Goal: Transaction & Acquisition: Purchase product/service

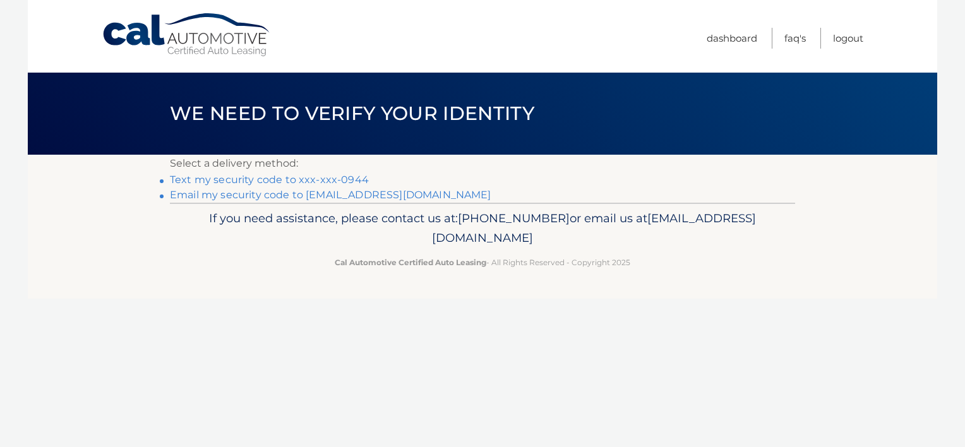
click at [334, 179] on link "Text my security code to xxx-xxx-0944" at bounding box center [269, 180] width 199 height 12
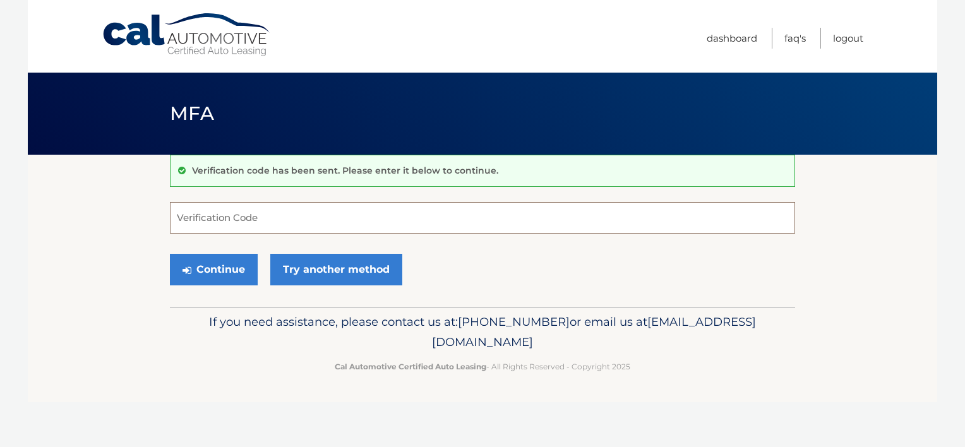
click at [311, 214] on input "Verification Code" at bounding box center [482, 218] width 625 height 32
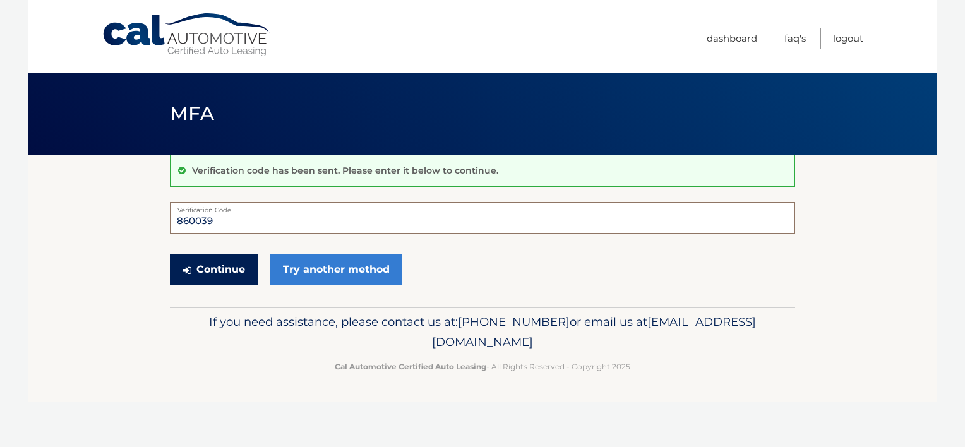
type input "860039"
click at [235, 274] on button "Continue" at bounding box center [214, 270] width 88 height 32
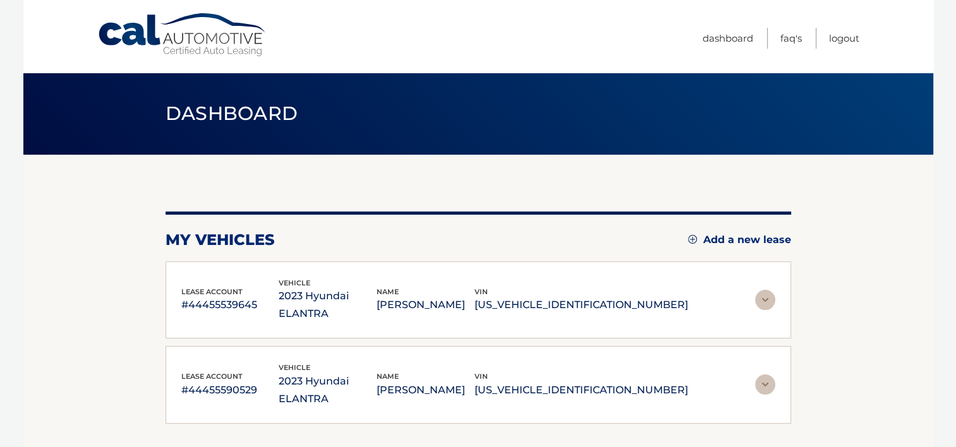
click at [766, 375] on img at bounding box center [765, 385] width 20 height 20
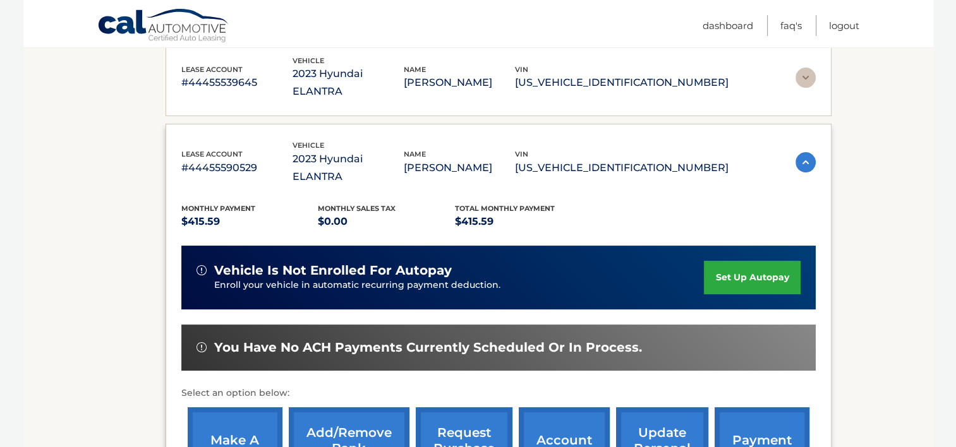
scroll to position [253, 0]
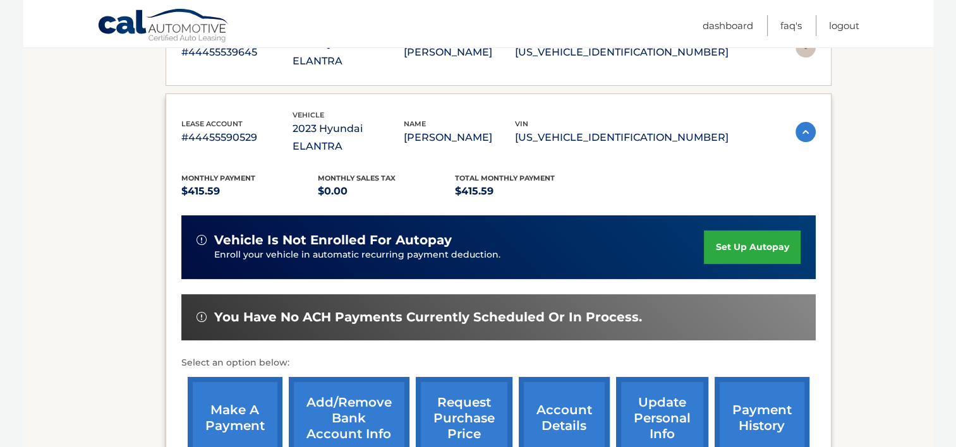
click at [255, 382] on link "make a payment" at bounding box center [235, 418] width 95 height 83
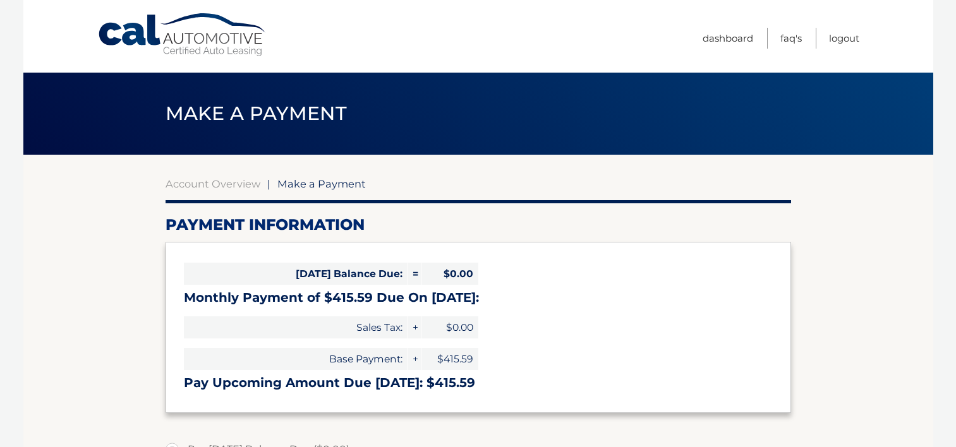
select select "ZDg1ZjA5ZTAtOTg1ZS00MDU0LTkxODYtZmUxZWFhOTQ4M2Ix"
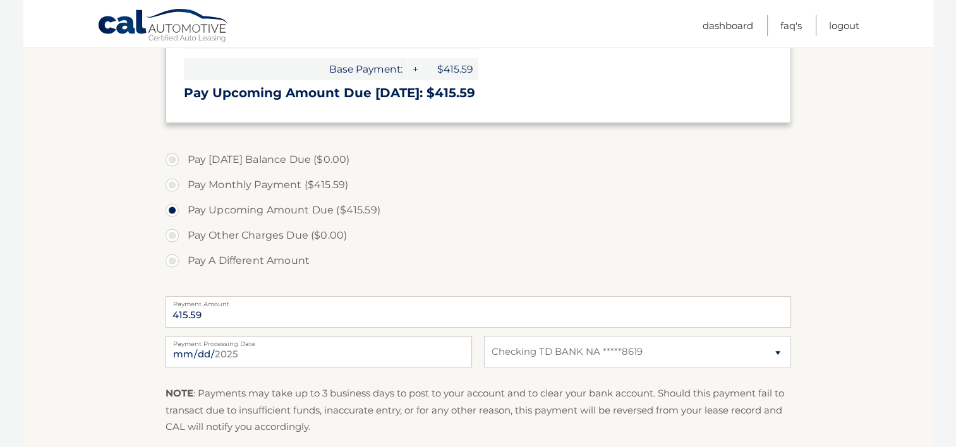
scroll to position [316, 0]
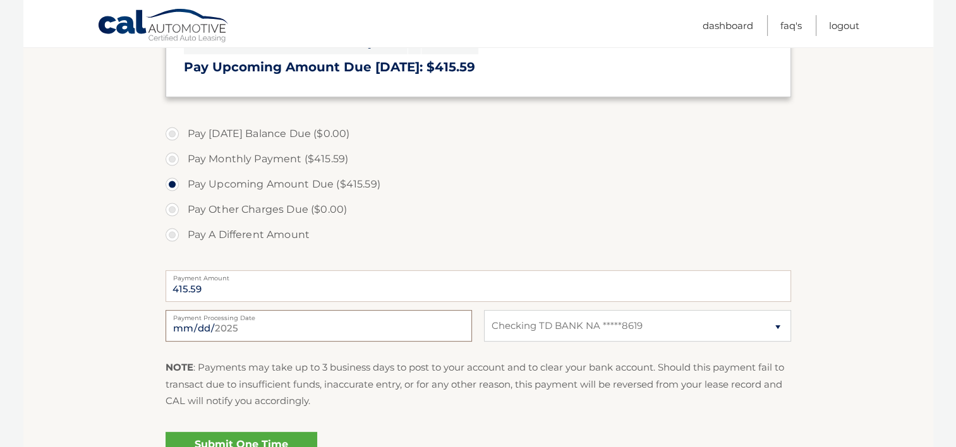
click at [248, 327] on input "2025-09-12" at bounding box center [319, 326] width 306 height 32
click at [222, 333] on input "2025-09-18" at bounding box center [319, 326] width 306 height 32
type input "2025-09-17"
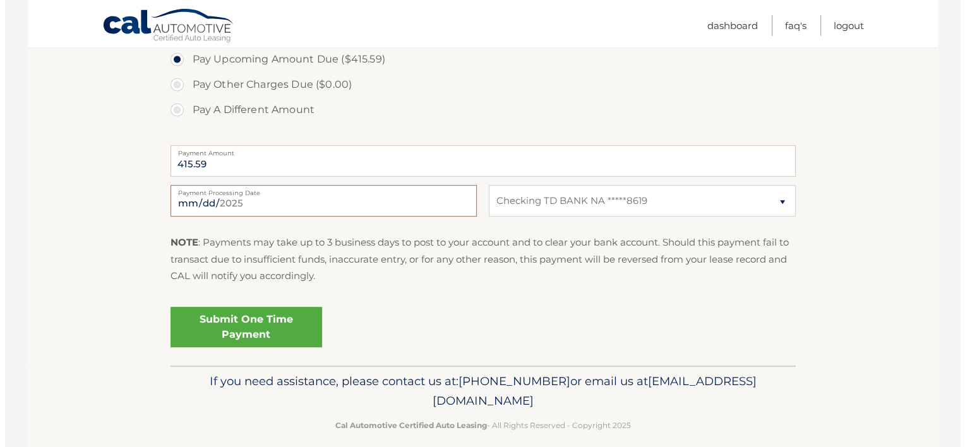
scroll to position [442, 0]
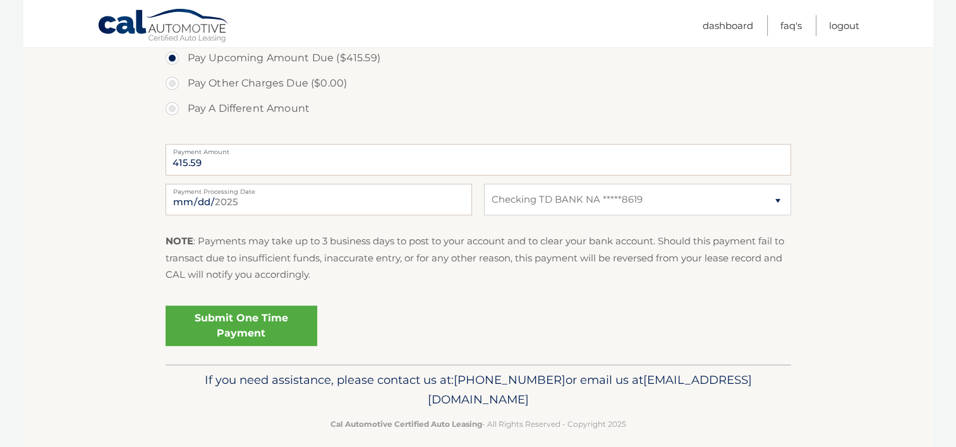
click at [280, 323] on link "Submit One Time Payment" at bounding box center [242, 326] width 152 height 40
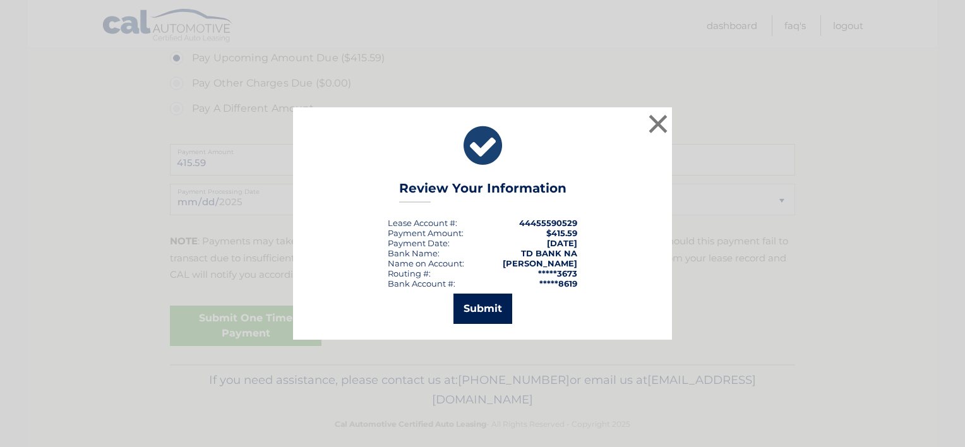
click at [473, 311] on button "Submit" at bounding box center [483, 309] width 59 height 30
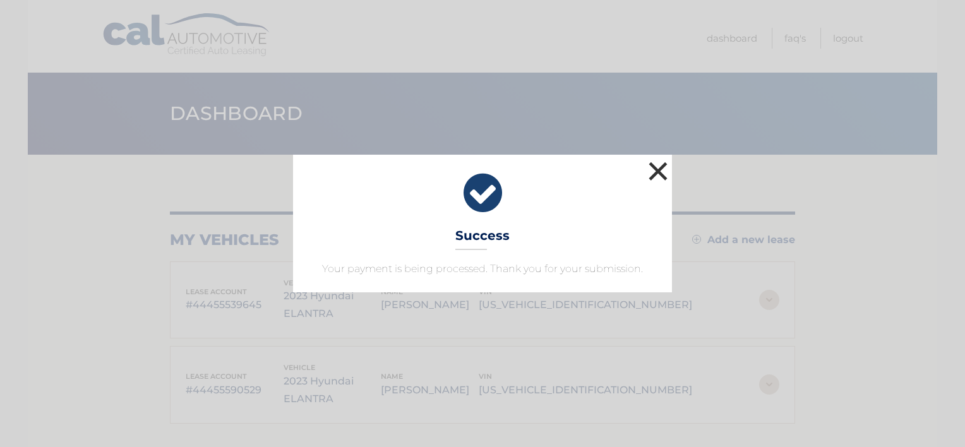
click at [659, 167] on button "×" at bounding box center [658, 171] width 25 height 25
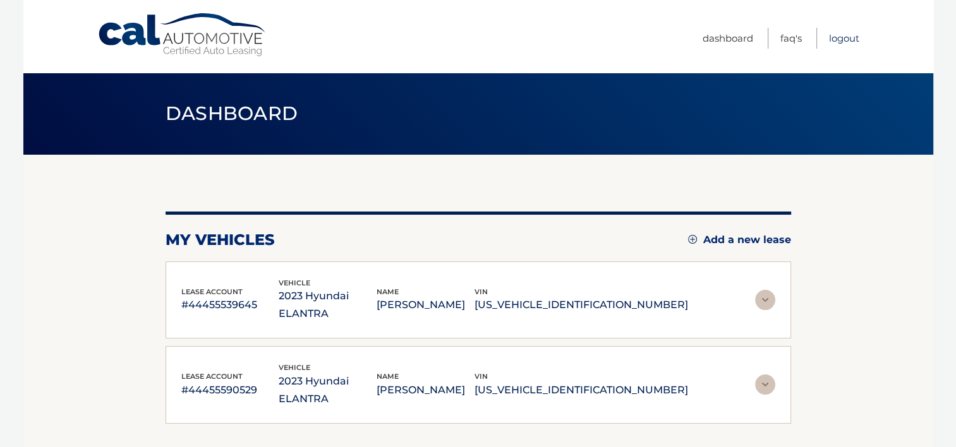
click at [841, 42] on link "Logout" at bounding box center [844, 38] width 30 height 21
